Goal: Navigation & Orientation: Find specific page/section

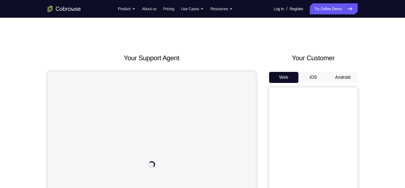
click at [336, 82] on button "Android" at bounding box center [343, 77] width 30 height 11
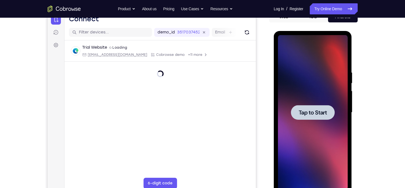
click at [324, 110] on span "Tap to Start" at bounding box center [312, 113] width 28 height 6
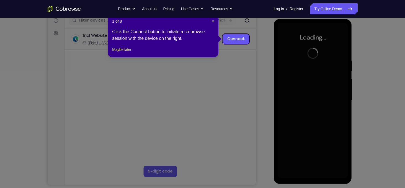
scroll to position [73, 0]
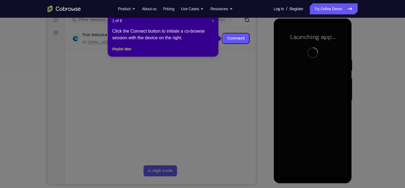
click at [212, 21] on span "×" at bounding box center [213, 21] width 2 height 4
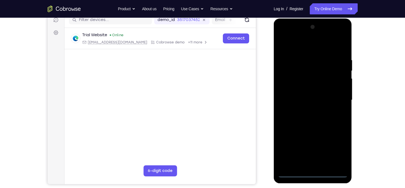
click at [313, 174] on div at bounding box center [313, 100] width 70 height 155
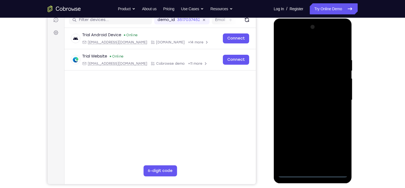
click at [334, 148] on div at bounding box center [313, 100] width 70 height 155
click at [309, 47] on div at bounding box center [313, 100] width 70 height 155
click at [336, 98] on div at bounding box center [313, 100] width 70 height 155
click at [306, 109] on div at bounding box center [313, 100] width 70 height 155
click at [305, 87] on div at bounding box center [313, 100] width 70 height 155
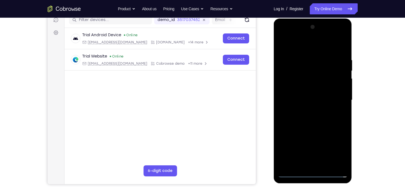
click at [305, 96] on div at bounding box center [313, 100] width 70 height 155
click at [292, 174] on div at bounding box center [313, 100] width 70 height 155
click at [313, 113] on div at bounding box center [313, 100] width 70 height 155
click at [369, 107] on div "Your Support Agent Your Customer Web iOS Android Next Steps We’d be happy to gi…" at bounding box center [202, 127] width 354 height 365
click at [311, 88] on div at bounding box center [313, 100] width 70 height 155
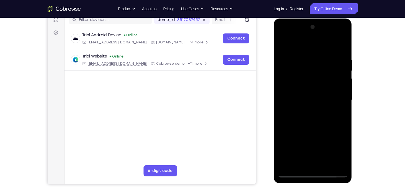
click at [343, 45] on div at bounding box center [313, 100] width 70 height 155
click at [319, 55] on div at bounding box center [313, 100] width 70 height 155
click at [300, 52] on div at bounding box center [313, 100] width 70 height 155
click at [314, 108] on div at bounding box center [313, 100] width 70 height 155
drag, startPoint x: 308, startPoint y: 128, endPoint x: 312, endPoint y: 84, distance: 44.5
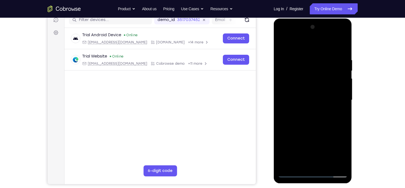
click at [312, 84] on div at bounding box center [313, 100] width 70 height 155
click at [301, 133] on div at bounding box center [313, 100] width 70 height 155
click at [292, 173] on div at bounding box center [313, 100] width 70 height 155
drag, startPoint x: 306, startPoint y: 137, endPoint x: 321, endPoint y: 76, distance: 62.5
click at [321, 76] on div at bounding box center [313, 100] width 70 height 155
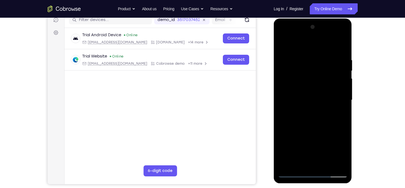
drag, startPoint x: 305, startPoint y: 142, endPoint x: 311, endPoint y: 72, distance: 70.8
click at [311, 72] on div at bounding box center [313, 100] width 70 height 155
drag, startPoint x: 306, startPoint y: 156, endPoint x: 314, endPoint y: 93, distance: 63.8
click at [314, 93] on div at bounding box center [313, 100] width 70 height 155
drag, startPoint x: 303, startPoint y: 157, endPoint x: 317, endPoint y: 59, distance: 98.9
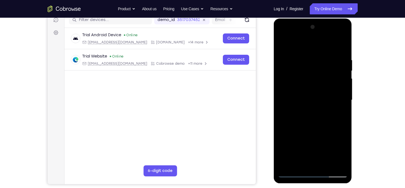
click at [317, 59] on div at bounding box center [313, 100] width 70 height 155
drag, startPoint x: 306, startPoint y: 147, endPoint x: 327, endPoint y: 46, distance: 103.1
click at [327, 46] on div at bounding box center [313, 100] width 70 height 155
click at [293, 175] on div at bounding box center [313, 100] width 70 height 155
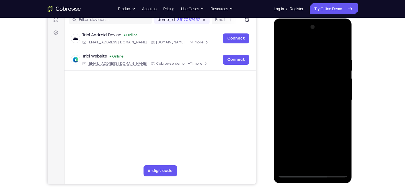
click at [292, 173] on div at bounding box center [313, 100] width 70 height 155
click at [293, 175] on div at bounding box center [313, 100] width 70 height 155
drag, startPoint x: 305, startPoint y: 150, endPoint x: 326, endPoint y: 80, distance: 72.9
click at [326, 80] on div at bounding box center [313, 100] width 70 height 155
drag, startPoint x: 311, startPoint y: 126, endPoint x: 329, endPoint y: 71, distance: 57.6
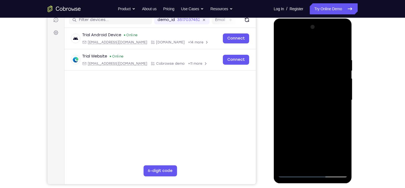
click at [329, 71] on div at bounding box center [313, 100] width 70 height 155
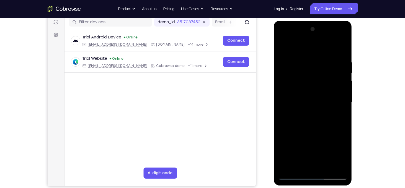
scroll to position [72, 0]
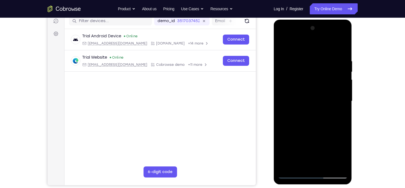
click at [315, 149] on div at bounding box center [313, 101] width 70 height 155
click at [291, 142] on div at bounding box center [313, 101] width 70 height 155
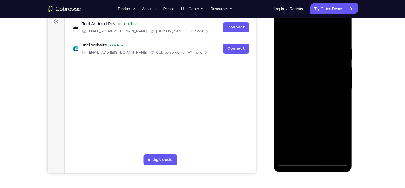
click at [300, 154] on div at bounding box center [313, 89] width 70 height 155
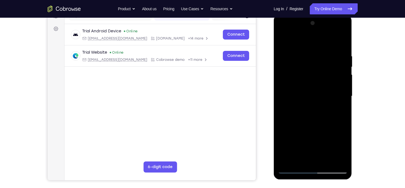
click at [313, 41] on div at bounding box center [313, 96] width 70 height 155
click at [305, 52] on div at bounding box center [313, 96] width 70 height 155
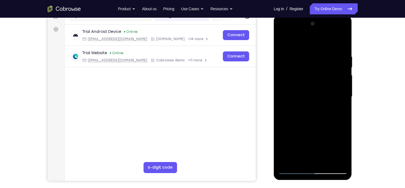
drag, startPoint x: 313, startPoint y: 63, endPoint x: 314, endPoint y: 80, distance: 17.7
click at [314, 80] on div at bounding box center [313, 96] width 70 height 155
click at [332, 82] on div at bounding box center [313, 96] width 70 height 155
drag, startPoint x: 299, startPoint y: 81, endPoint x: 317, endPoint y: 52, distance: 34.2
click at [317, 52] on div at bounding box center [313, 96] width 70 height 155
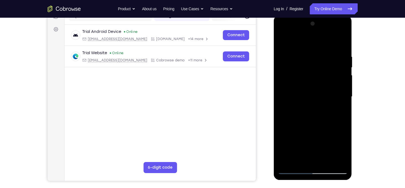
drag, startPoint x: 300, startPoint y: 64, endPoint x: 300, endPoint y: 98, distance: 34.3
click at [300, 98] on div at bounding box center [313, 96] width 70 height 155
click at [284, 41] on div at bounding box center [313, 96] width 70 height 155
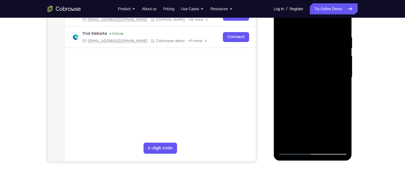
scroll to position [96, 0]
click at [285, 142] on div at bounding box center [313, 77] width 70 height 155
click at [301, 39] on div at bounding box center [313, 77] width 70 height 155
click at [341, 49] on div at bounding box center [313, 77] width 70 height 155
click at [285, 23] on div at bounding box center [313, 77] width 70 height 155
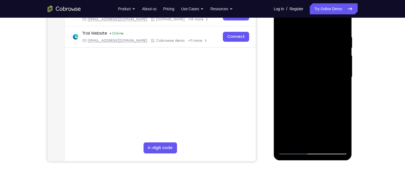
click at [308, 124] on div at bounding box center [313, 77] width 70 height 155
click at [345, 68] on div at bounding box center [313, 77] width 70 height 155
click at [344, 70] on div at bounding box center [313, 77] width 70 height 155
click at [280, 69] on div at bounding box center [313, 77] width 70 height 155
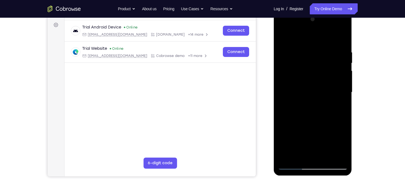
scroll to position [80, 0]
click at [283, 36] on div at bounding box center [313, 92] width 70 height 155
click at [284, 39] on div at bounding box center [313, 92] width 70 height 155
drag, startPoint x: 334, startPoint y: 55, endPoint x: 281, endPoint y: 61, distance: 53.5
click at [281, 61] on div at bounding box center [313, 92] width 70 height 155
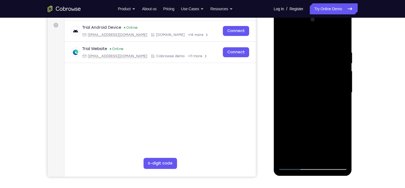
drag, startPoint x: 328, startPoint y: 56, endPoint x: 264, endPoint y: 65, distance: 64.7
click at [274, 65] on html "Online web based iOS Simulators and Android Emulators. Run iPhone, iPad, Mobile…" at bounding box center [313, 94] width 79 height 166
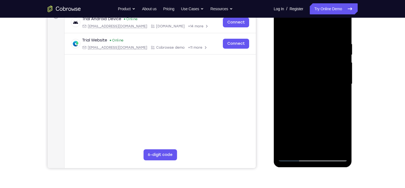
scroll to position [89, 0]
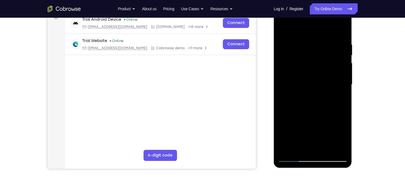
click at [339, 62] on div at bounding box center [313, 84] width 70 height 155
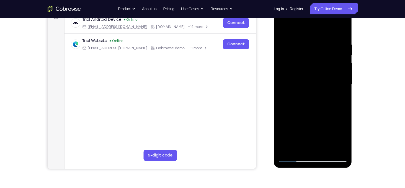
click at [339, 62] on div at bounding box center [313, 84] width 70 height 155
drag, startPoint x: 339, startPoint y: 62, endPoint x: 259, endPoint y: 72, distance: 81.4
click at [274, 72] on html "Online web based iOS Simulators and Android Emulators. Run iPhone, iPad, Mobile…" at bounding box center [313, 86] width 79 height 166
drag, startPoint x: 297, startPoint y: 66, endPoint x: 374, endPoint y: 72, distance: 77.2
click at [352, 72] on html "Online web based iOS Simulators and Android Emulators. Run iPhone, iPad, Mobile…" at bounding box center [313, 86] width 79 height 166
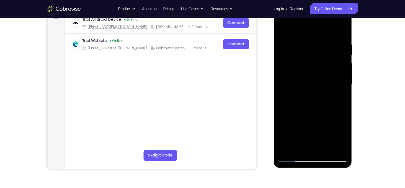
click at [287, 79] on div at bounding box center [313, 84] width 70 height 155
click at [333, 69] on div at bounding box center [313, 84] width 70 height 155
click at [338, 67] on div at bounding box center [313, 84] width 70 height 155
drag, startPoint x: 338, startPoint y: 67, endPoint x: 266, endPoint y: 81, distance: 73.2
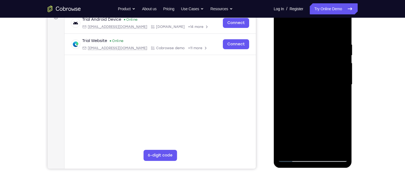
click at [274, 81] on html "Online web based iOS Simulators and Android Emulators. Run iPhone, iPad, Mobile…" at bounding box center [313, 86] width 79 height 166
drag, startPoint x: 335, startPoint y: 64, endPoint x: 284, endPoint y: 64, distance: 51.4
click at [284, 64] on div at bounding box center [313, 84] width 70 height 155
click at [340, 63] on div at bounding box center [313, 84] width 70 height 155
drag, startPoint x: 340, startPoint y: 63, endPoint x: 252, endPoint y: 78, distance: 89.8
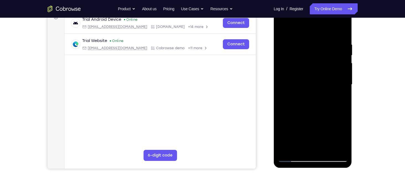
click at [274, 78] on html "Online web based iOS Simulators and Android Emulators. Run iPhone, iPad, Mobile…" at bounding box center [313, 86] width 79 height 166
drag, startPoint x: 336, startPoint y: 65, endPoint x: 285, endPoint y: 69, distance: 50.8
click at [285, 69] on div at bounding box center [313, 84] width 70 height 155
click at [339, 68] on div at bounding box center [313, 84] width 70 height 155
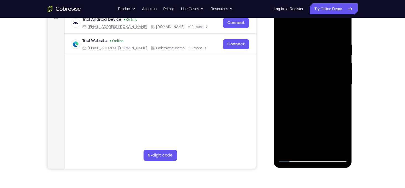
drag, startPoint x: 339, startPoint y: 68, endPoint x: 241, endPoint y: 79, distance: 98.8
click at [274, 79] on html "Online web based iOS Simulators and Android Emulators. Run iPhone, iPad, Mobile…" at bounding box center [313, 86] width 79 height 166
click at [340, 66] on div at bounding box center [313, 84] width 70 height 155
drag, startPoint x: 340, startPoint y: 65, endPoint x: 262, endPoint y: 64, distance: 78.3
click at [274, 64] on html "Online web based iOS Simulators and Android Emulators. Run iPhone, iPad, Mobile…" at bounding box center [313, 86] width 79 height 166
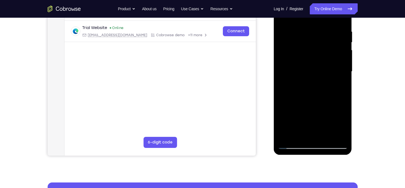
scroll to position [102, 0]
click at [334, 134] on div at bounding box center [313, 71] width 70 height 155
click at [341, 90] on div at bounding box center [313, 71] width 70 height 155
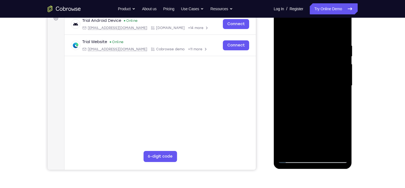
scroll to position [87, 0]
click at [345, 76] on div at bounding box center [313, 86] width 70 height 155
drag, startPoint x: 340, startPoint y: 44, endPoint x: 255, endPoint y: 72, distance: 90.2
click at [274, 72] on html "Online web based iOS Simulators and Android Emulators. Run iPhone, iPad, Mobile…" at bounding box center [313, 87] width 79 height 166
click at [342, 33] on div at bounding box center [313, 86] width 70 height 155
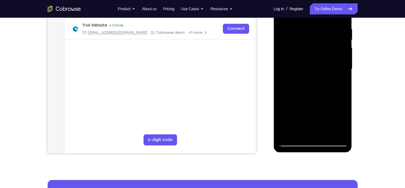
scroll to position [104, 0]
click at [338, 134] on div at bounding box center [313, 69] width 70 height 155
click at [318, 108] on div at bounding box center [313, 69] width 70 height 155
drag, startPoint x: 306, startPoint y: 56, endPoint x: 307, endPoint y: 84, distance: 28.0
click at [307, 84] on div at bounding box center [313, 69] width 70 height 155
